Goal: Answer question/provide support

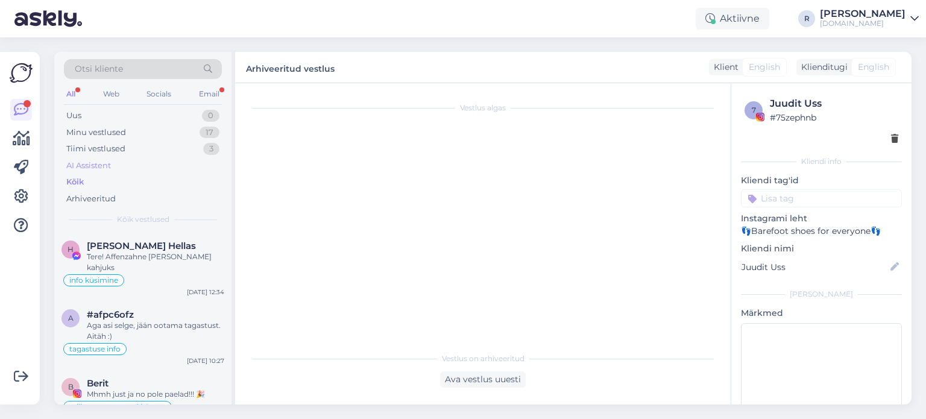
scroll to position [603, 0]
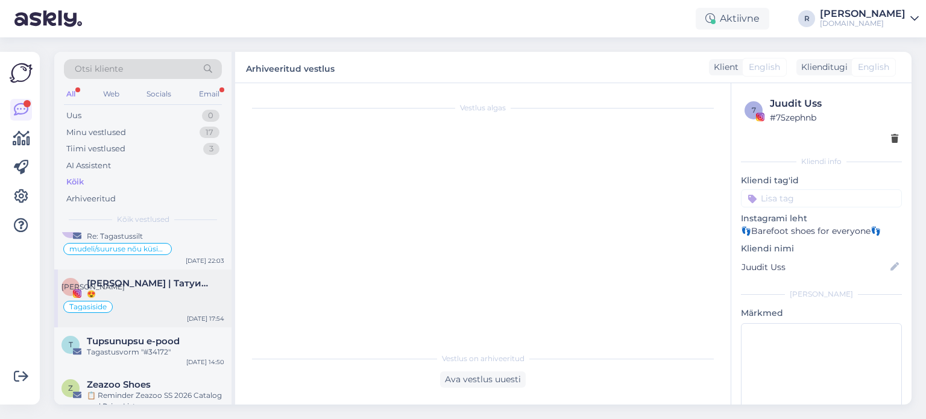
click at [115, 278] on span "[PERSON_NAME] | Татуированная мама, специалист по анализу рисунка" at bounding box center [149, 283] width 125 height 11
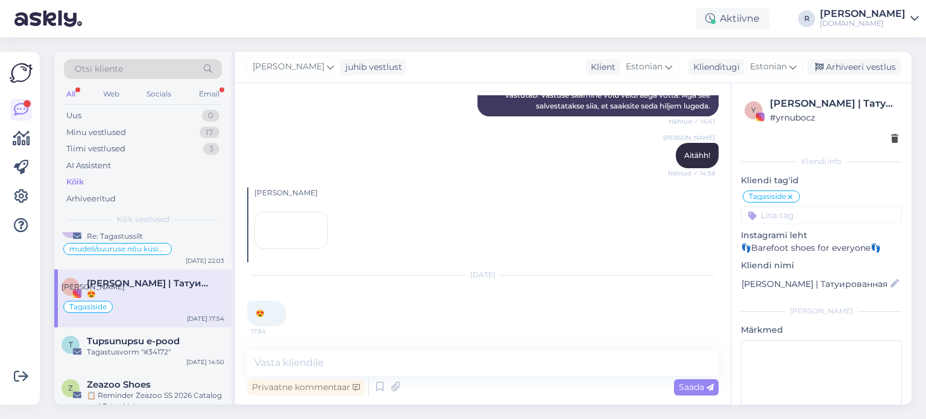
scroll to position [357, 0]
click at [212, 89] on div "Email" at bounding box center [209, 94] width 25 height 16
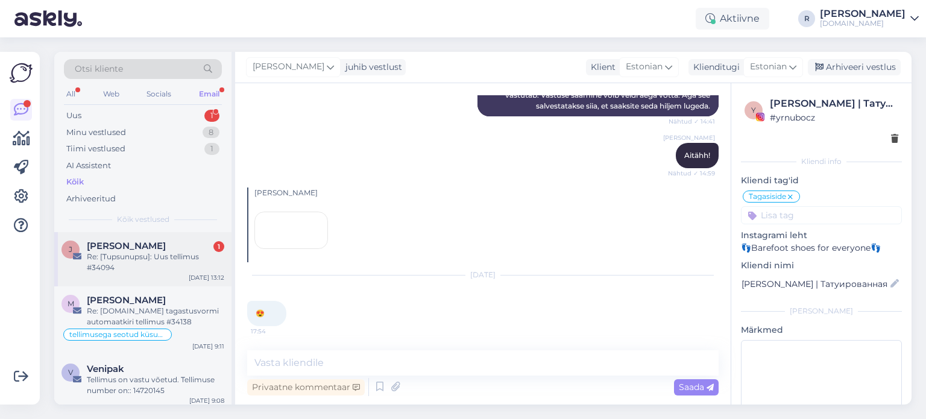
click at [156, 259] on div "Re: [Tupsunupsu]: Uus tellimus #34094" at bounding box center [155, 262] width 137 height 22
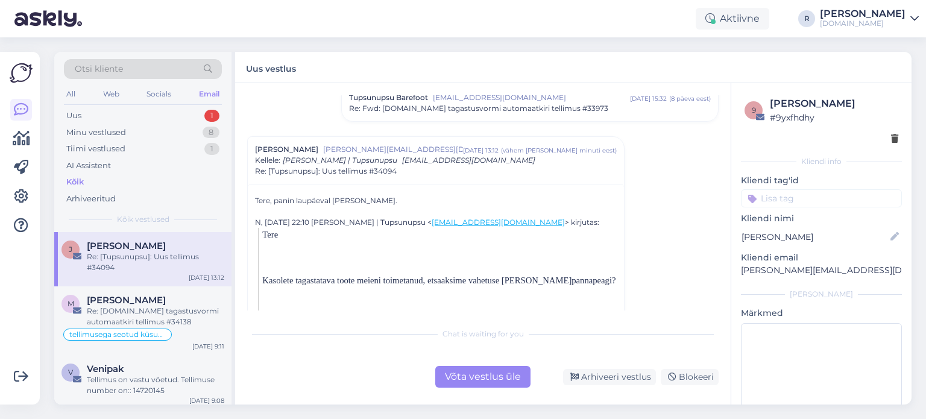
scroll to position [241, 0]
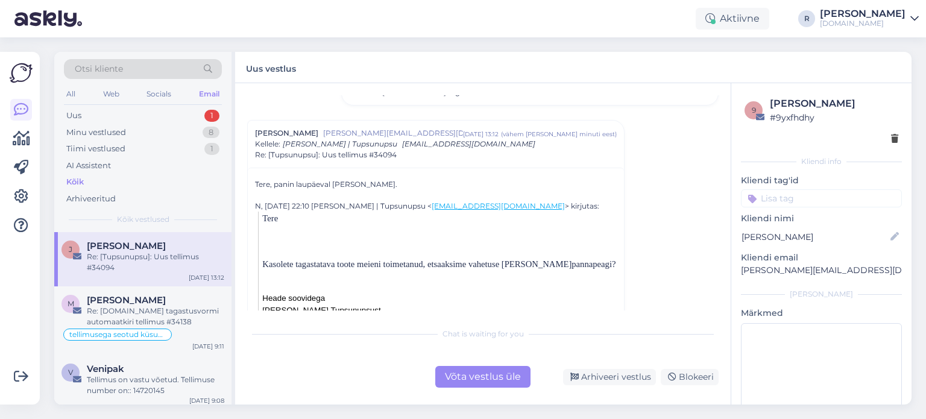
click at [495, 376] on div "Võta vestlus üle" at bounding box center [482, 377] width 95 height 22
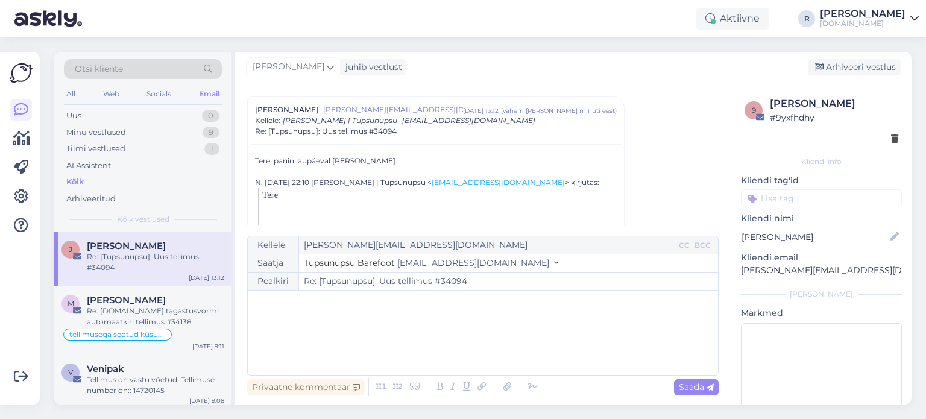
click at [308, 312] on div "﻿" at bounding box center [483, 333] width 458 height 72
click at [528, 388] on icon at bounding box center [534, 387] width 18 height 17
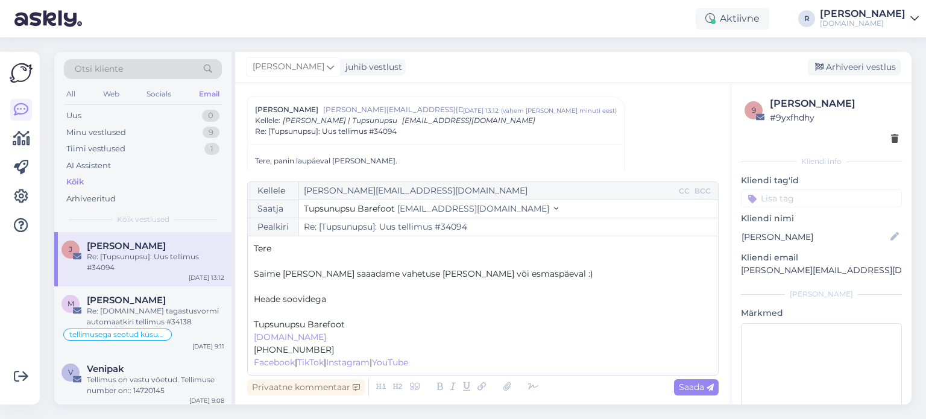
click at [261, 315] on p "﻿" at bounding box center [483, 312] width 458 height 13
click at [692, 385] on span "Saada" at bounding box center [696, 387] width 35 height 11
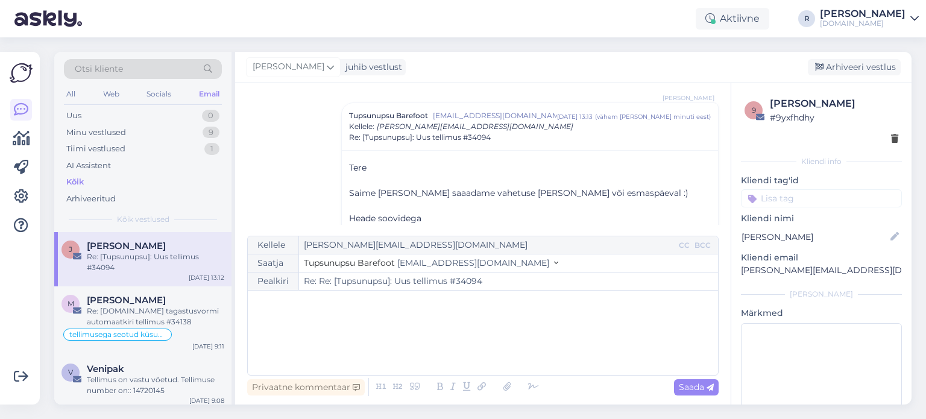
type input "Re: [Tupsunupsu]: Uus tellimus #34094"
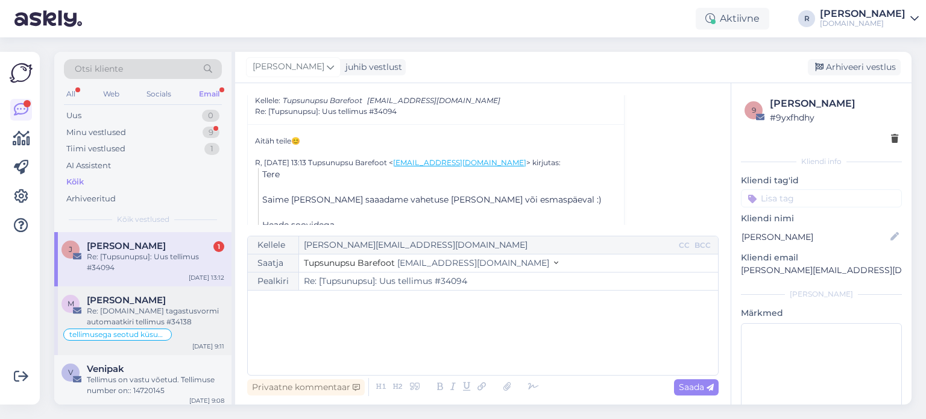
click at [123, 295] on span "[PERSON_NAME]" at bounding box center [126, 300] width 79 height 11
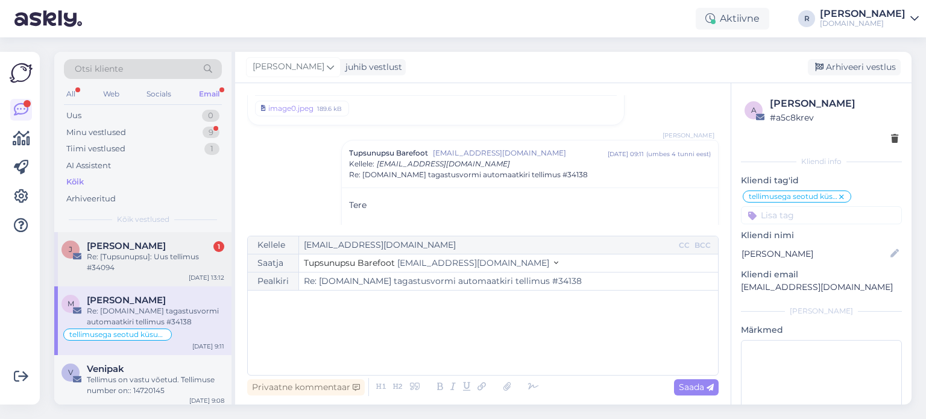
click at [129, 262] on div "Re: [Tupsunupsu]: Uus tellimus #34094" at bounding box center [155, 262] width 137 height 22
